Goal: Find specific fact: Find specific fact

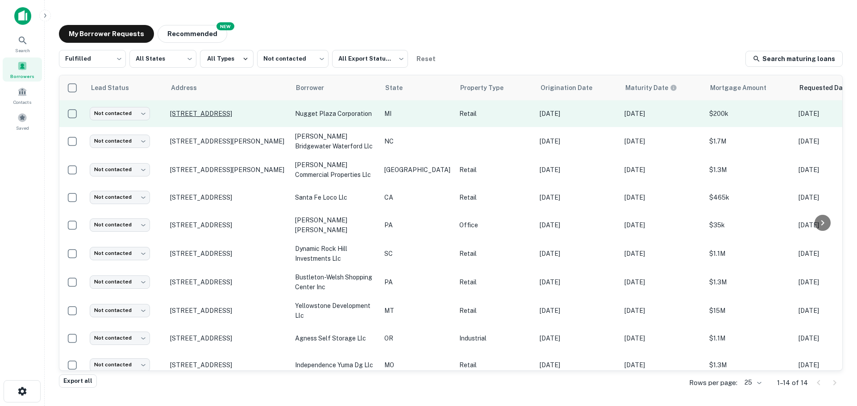
click at [218, 111] on p "4101 17 Mile Rd Sterling Heights, MI48310" at bounding box center [228, 114] width 116 height 8
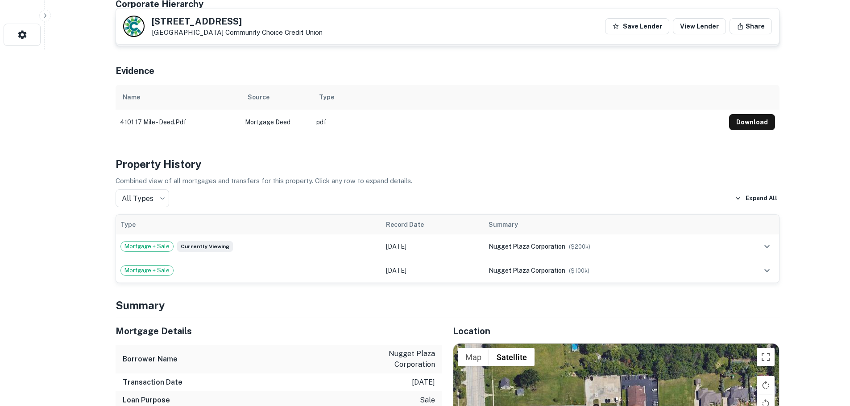
scroll to position [535, 0]
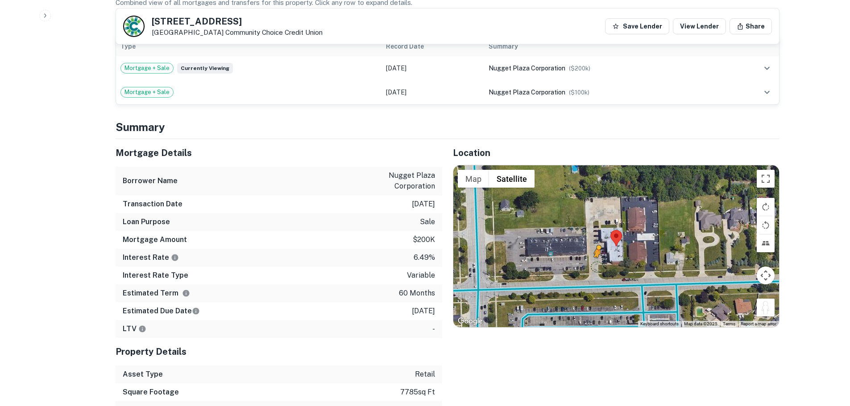
drag, startPoint x: 766, startPoint y: 304, endPoint x: 593, endPoint y: 254, distance: 179.3
click at [593, 254] on div "To activate drag with keyboard, press Alt + Enter. Once in keyboard drag state,…" at bounding box center [616, 247] width 326 height 162
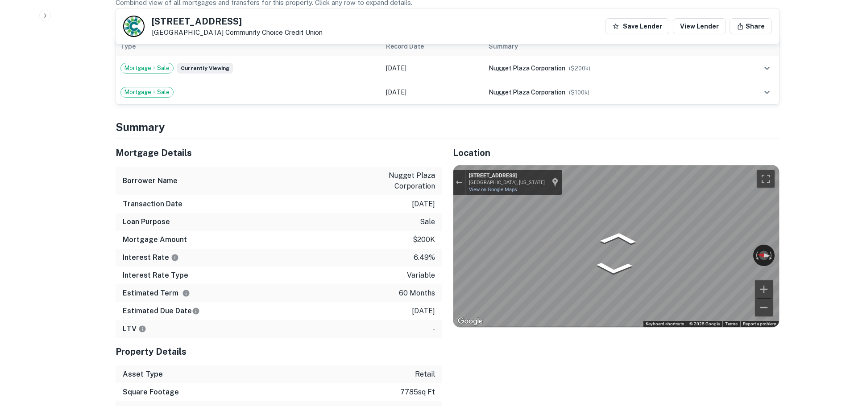
click at [215, 181] on div "Mortgage Details Borrower Name nugget plaza corporation Transaction Date 9/15/2…" at bounding box center [442, 279] width 675 height 280
click at [425, 316] on div "Mortgage Details Borrower Name nugget plaza corporation Transaction Date 9/15/2…" at bounding box center [442, 279] width 675 height 280
click at [184, 21] on h5 "4101 17 Mile Rd" at bounding box center [237, 21] width 171 height 9
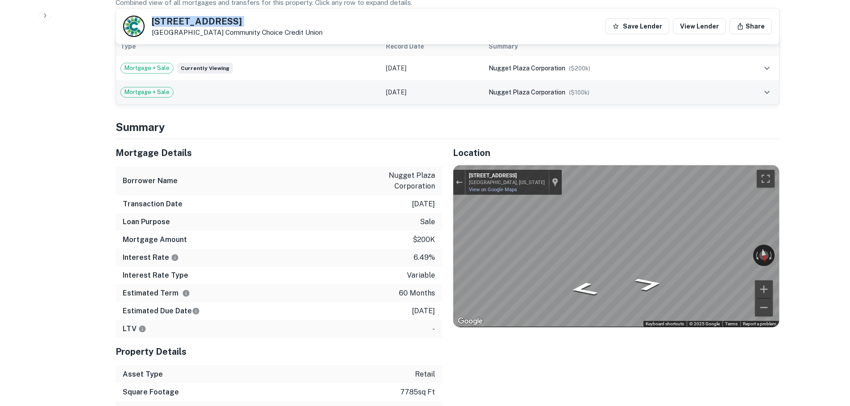
copy h5 "4101 17 Mile Rd"
